Goal: Information Seeking & Learning: Learn about a topic

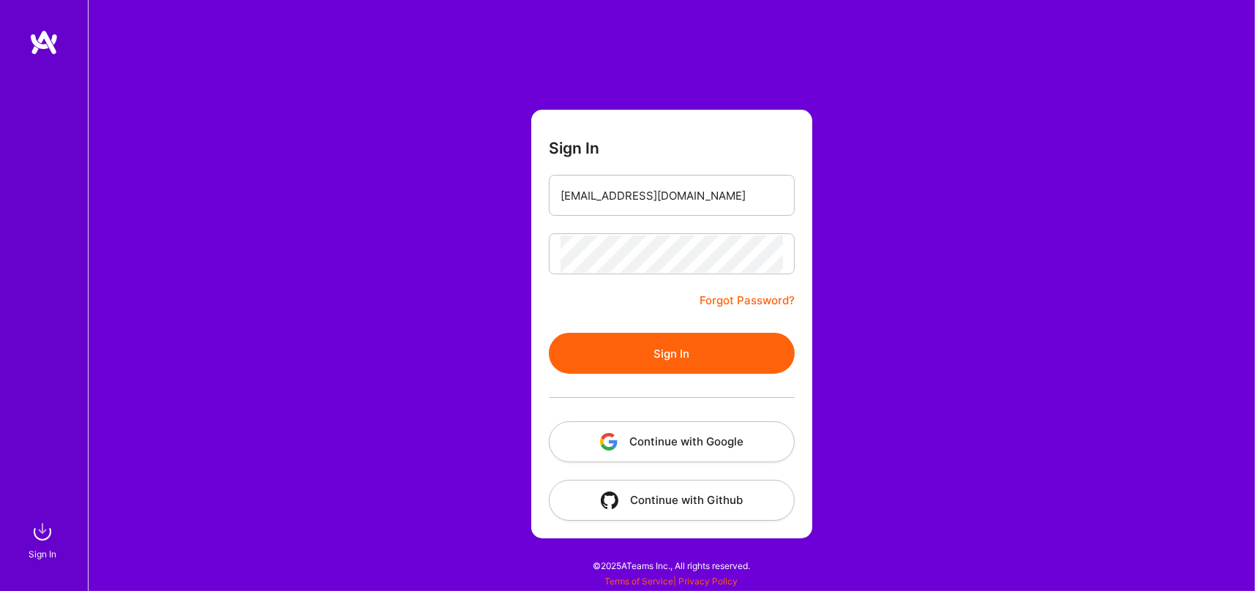
click at [695, 347] on button "Sign In" at bounding box center [672, 353] width 246 height 41
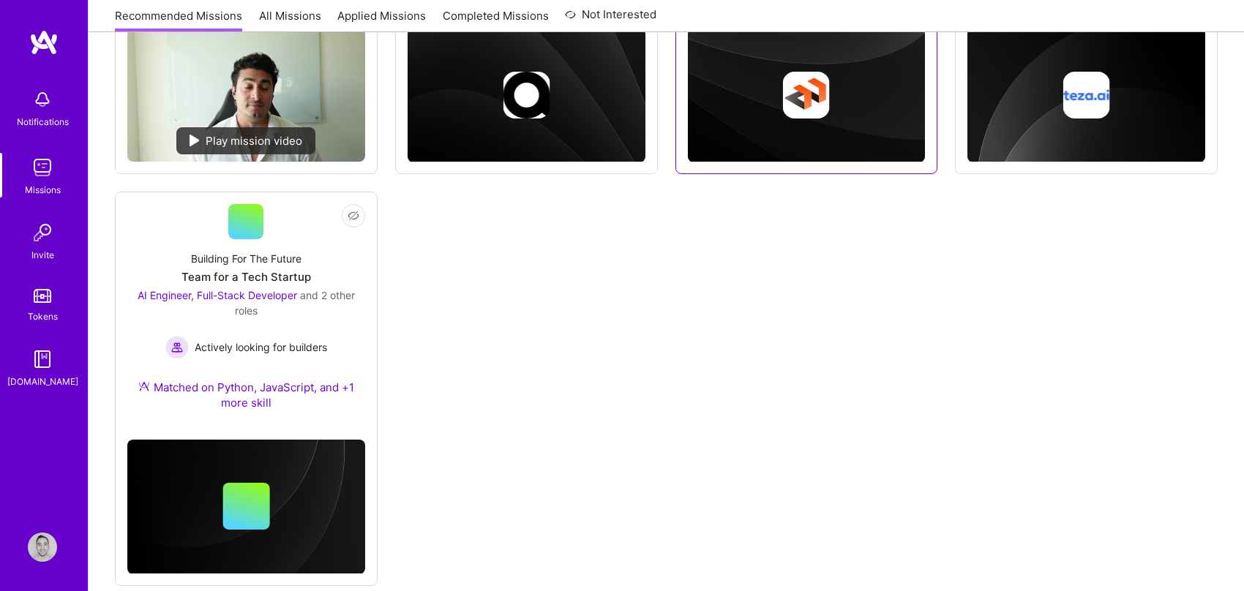
scroll to position [439, 0]
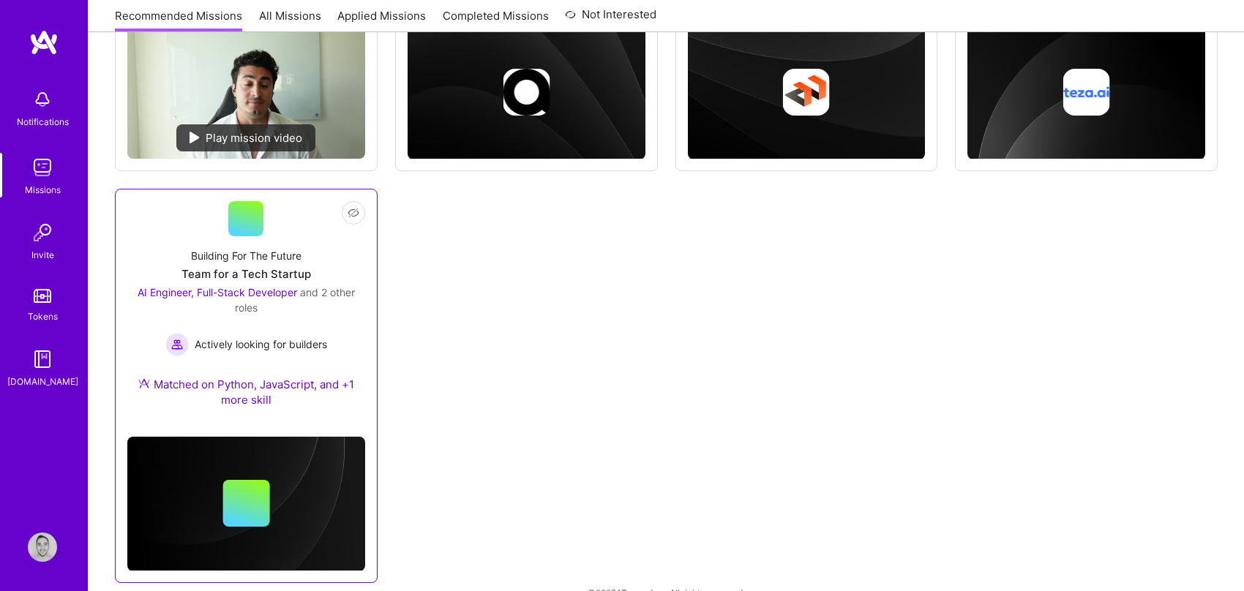
click at [341, 253] on div "Building For The Future Team for a Tech Startup AI Engineer, Full-Stack Develop…" at bounding box center [246, 330] width 238 height 189
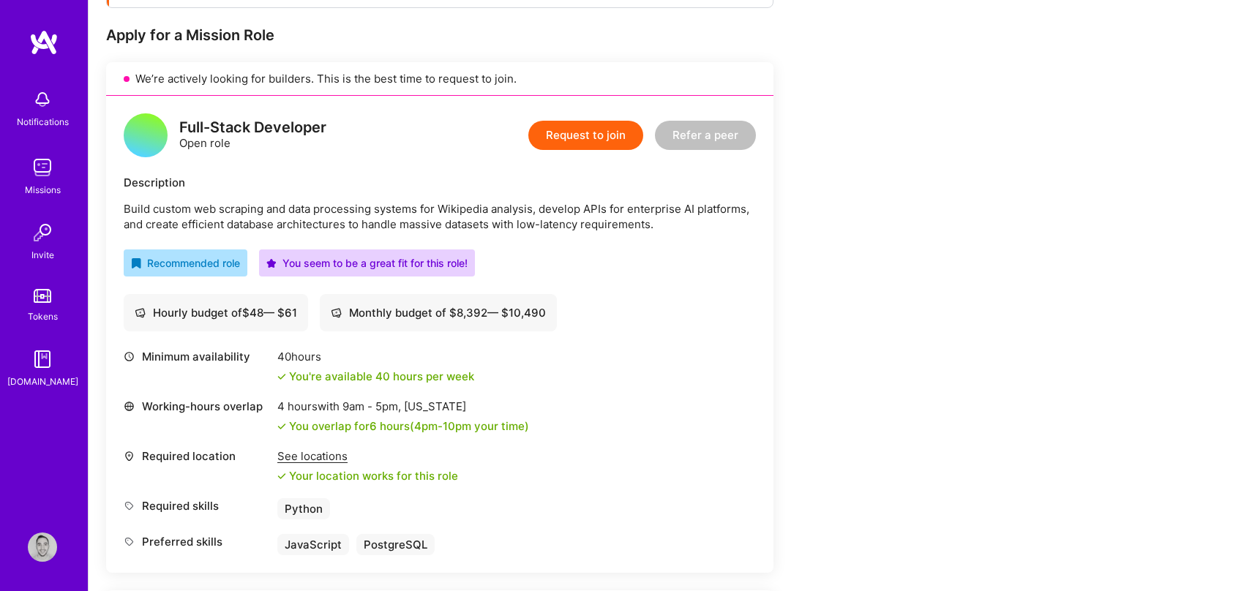
scroll to position [268, 0]
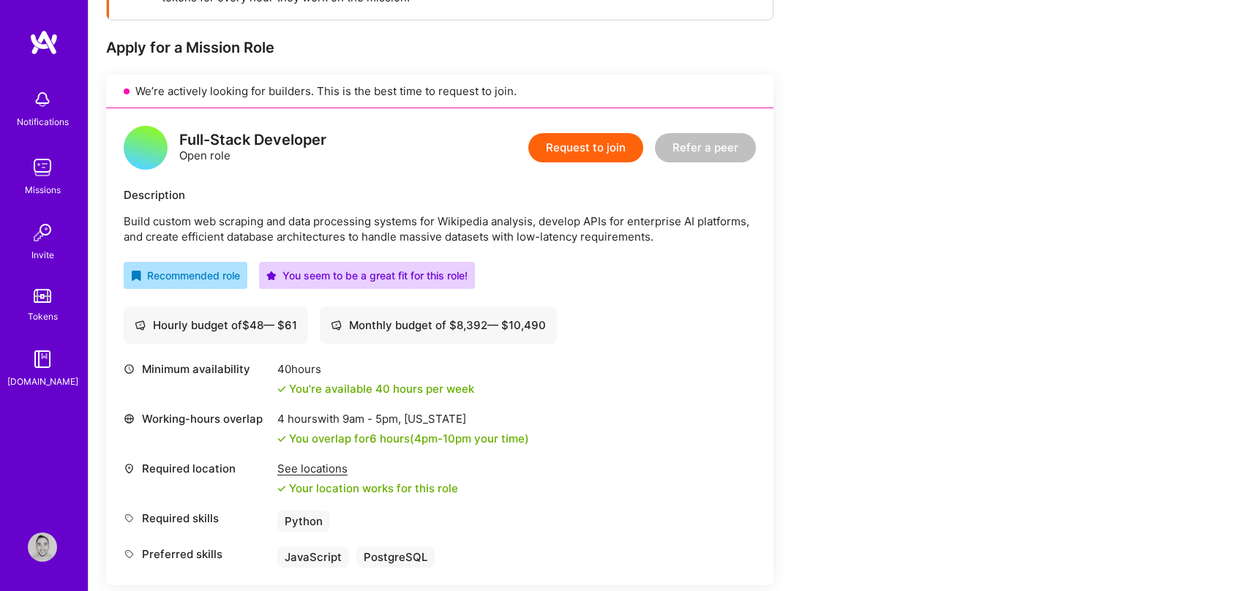
click at [38, 158] on img at bounding box center [42, 167] width 29 height 29
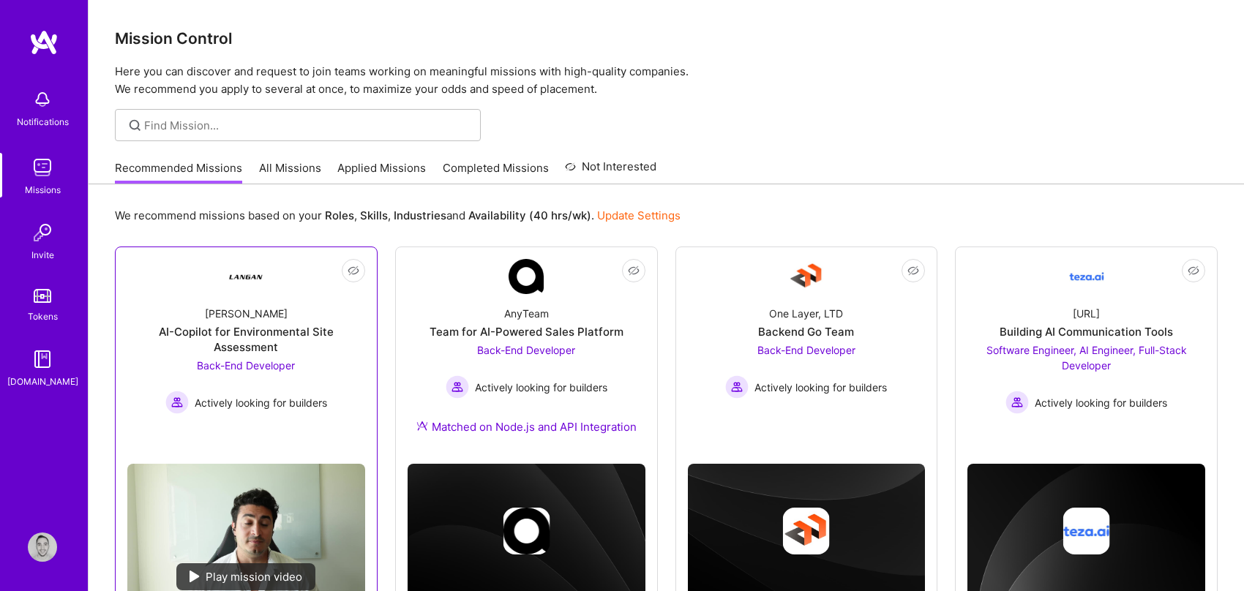
click at [211, 335] on div "AI-Copilot for Environmental Site Assessment" at bounding box center [246, 339] width 238 height 31
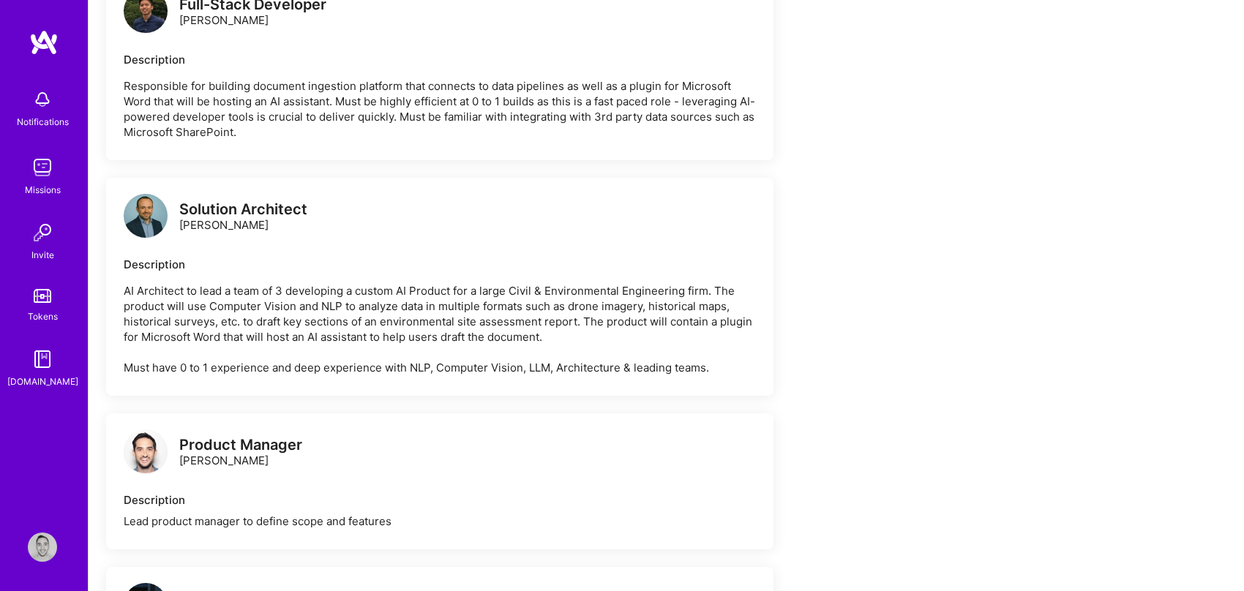
scroll to position [902, 0]
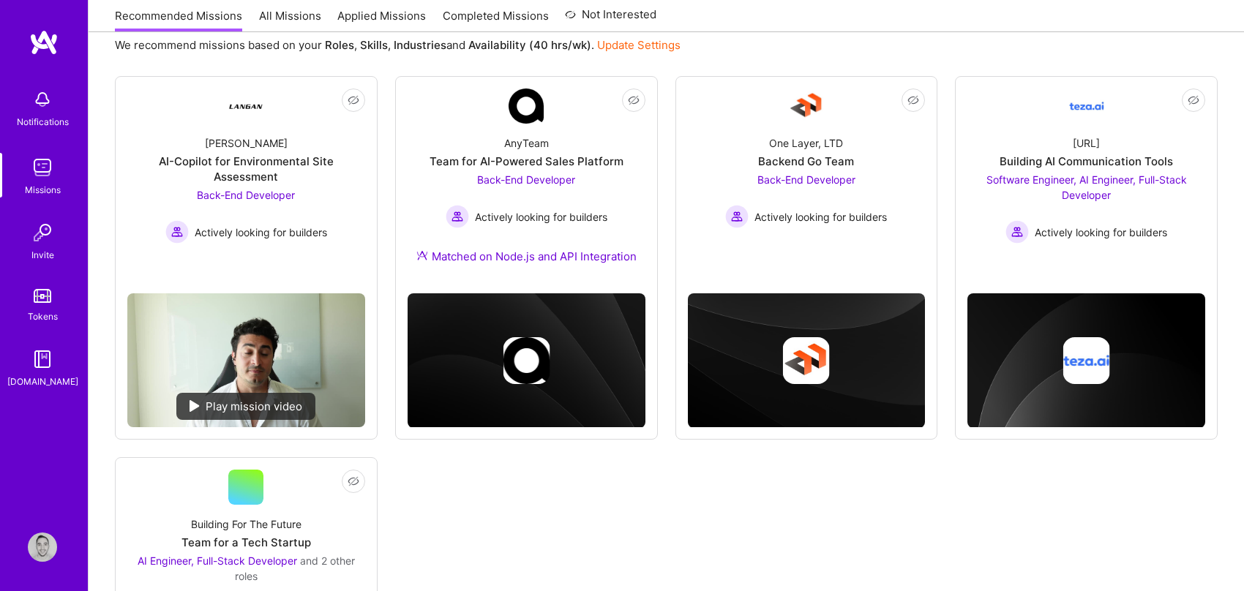
scroll to position [171, 0]
click at [1072, 160] on div "Building AI Communication Tools" at bounding box center [1086, 161] width 173 height 15
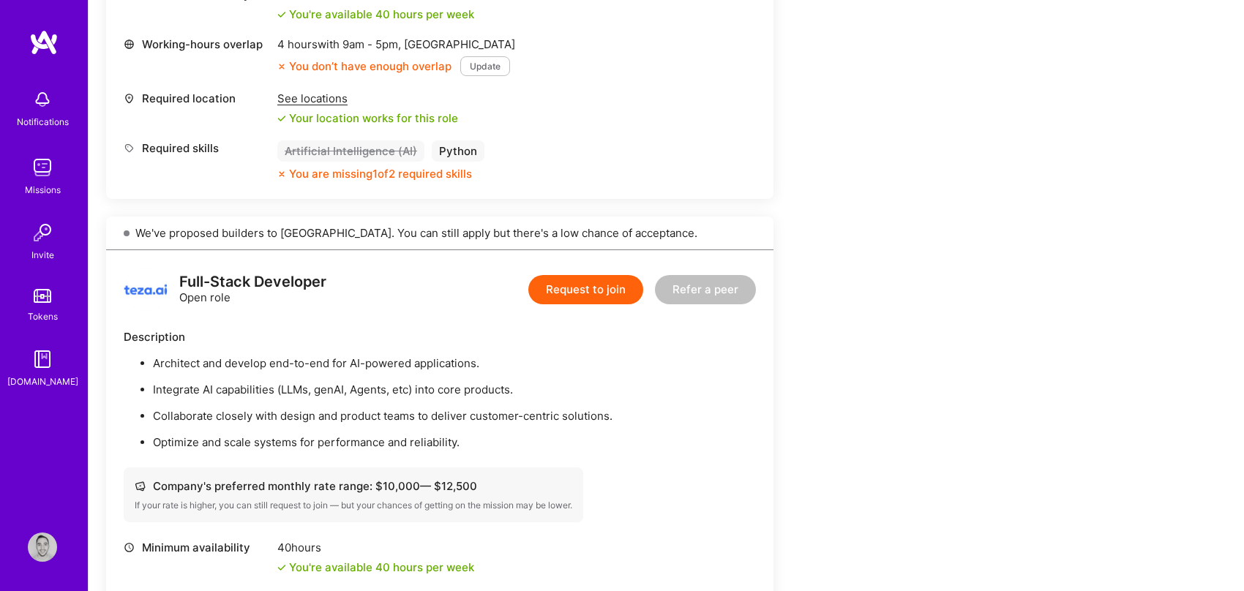
scroll to position [1293, 0]
